Goal: Task Accomplishment & Management: Complete application form

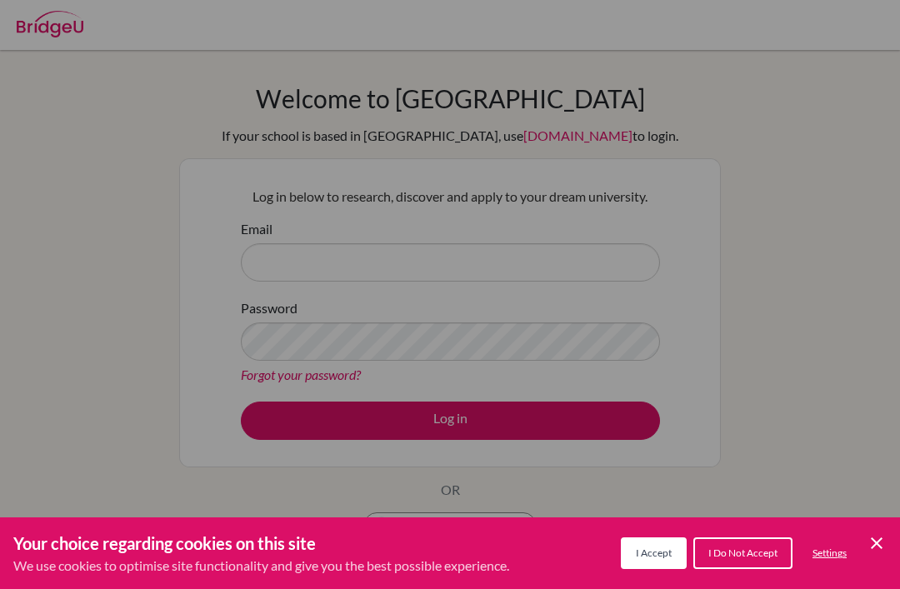
click at [395, 267] on div "Cookie Preferences" at bounding box center [450, 294] width 900 height 589
click at [387, 269] on div "Cookie Preferences" at bounding box center [450, 294] width 900 height 589
click at [654, 548] on span "I Accept" at bounding box center [654, 553] width 36 height 12
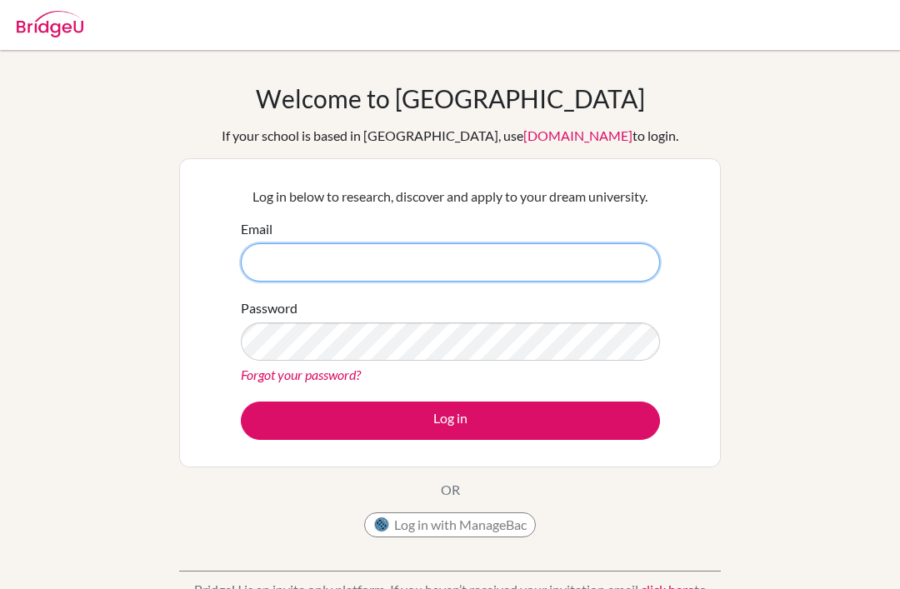
click at [509, 257] on input "Email" at bounding box center [450, 262] width 419 height 38
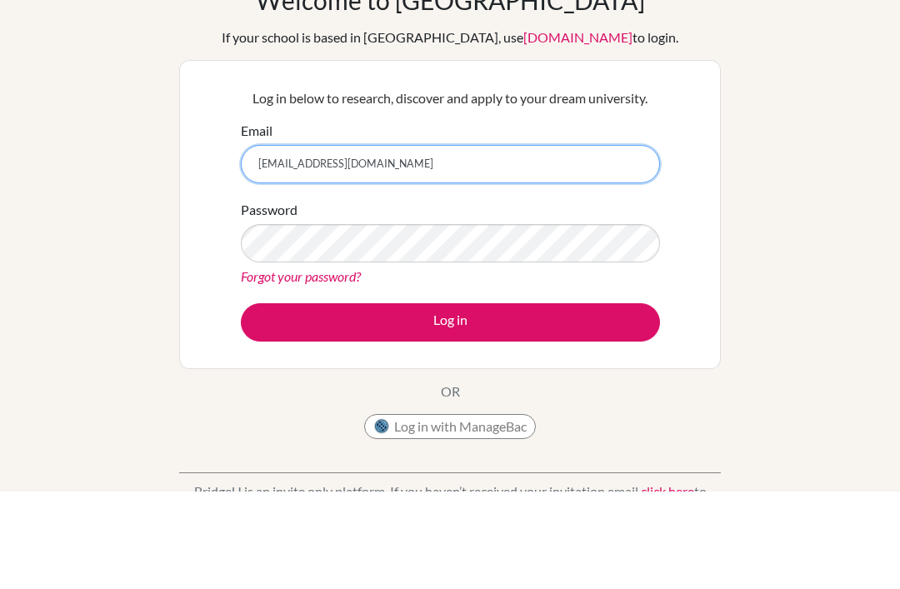
type input "[EMAIL_ADDRESS][DOMAIN_NAME]"
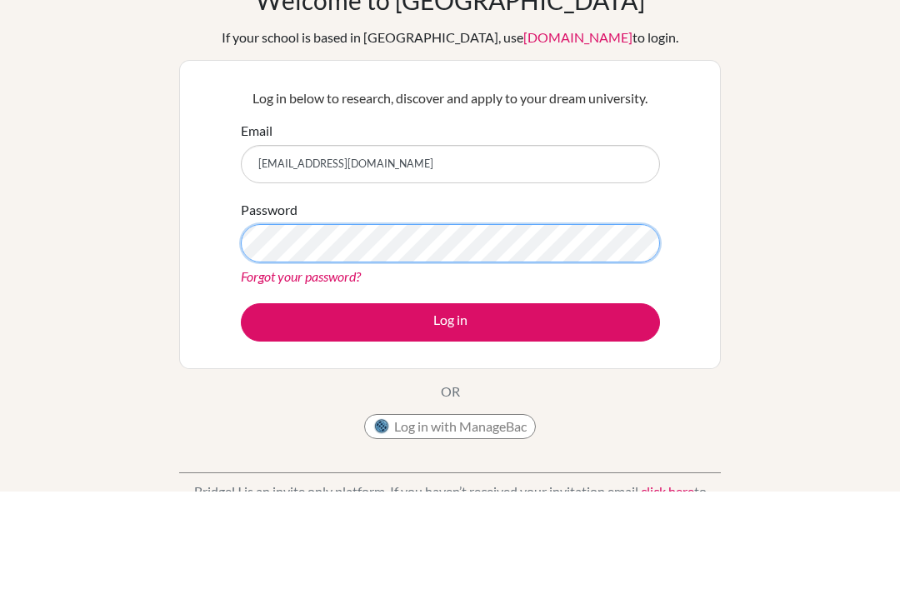
click at [450, 402] on button "Log in" at bounding box center [450, 421] width 419 height 38
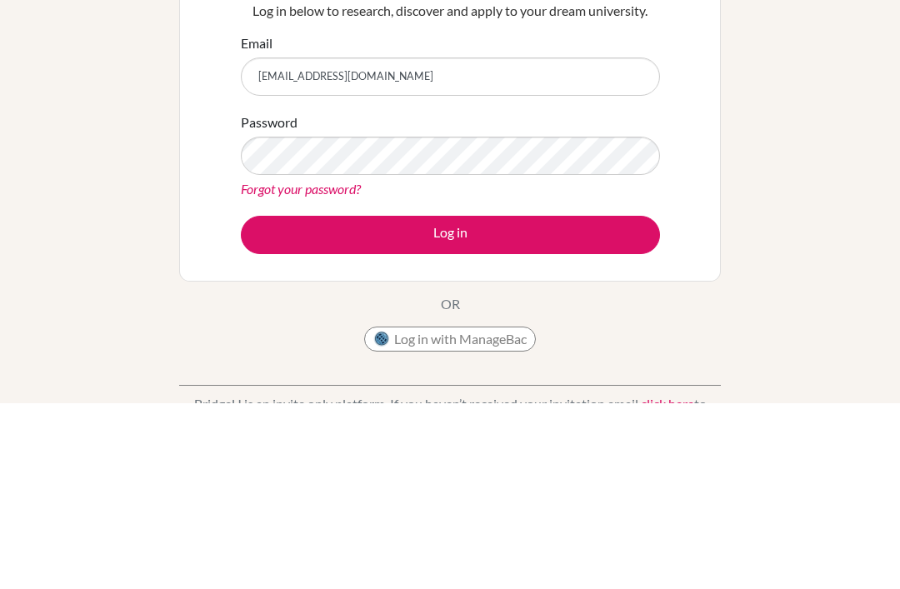
click at [450, 402] on button "Log in" at bounding box center [450, 421] width 419 height 38
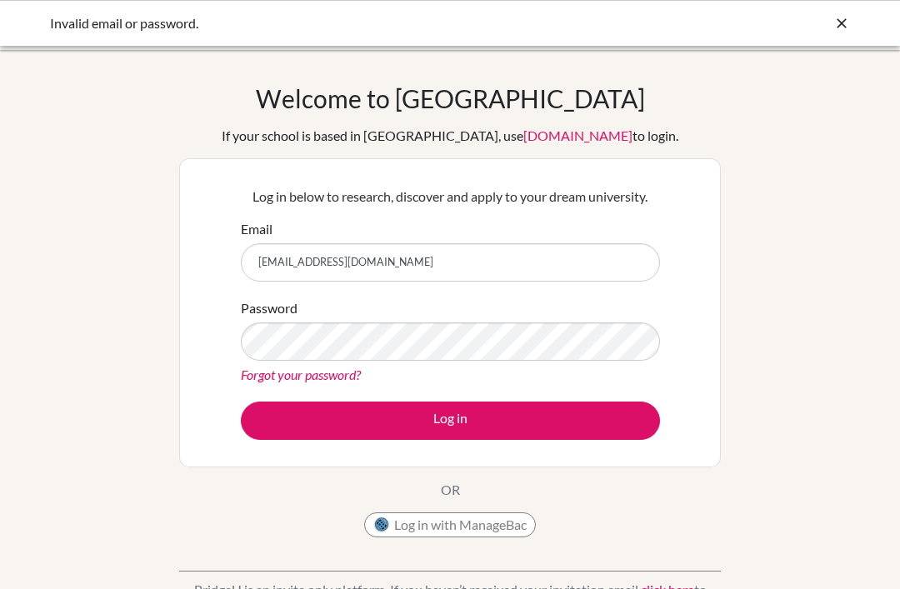
click at [489, 424] on button "Log in" at bounding box center [450, 421] width 419 height 38
click at [820, 243] on div "Welcome to BridgeU If your school is based in China, use app.bridge-u.com.cn to…" at bounding box center [450, 355] width 900 height 545
